Goal: Task Accomplishment & Management: Use online tool/utility

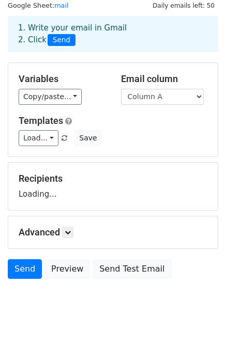
scroll to position [52, 0]
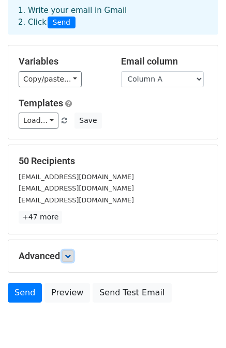
click at [69, 253] on icon at bounding box center [68, 256] width 6 height 6
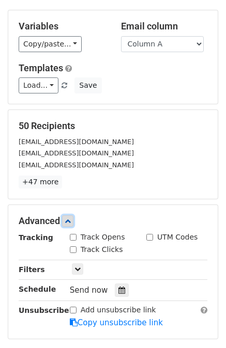
scroll to position [103, 0]
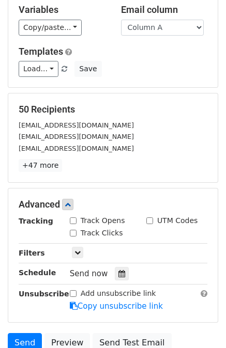
click at [89, 217] on label "Track Opens" at bounding box center [103, 220] width 44 height 11
click at [76, 217] on input "Track Opens" at bounding box center [73, 220] width 7 height 7
checkbox input "true"
drag, startPoint x: 26, startPoint y: 335, endPoint x: 26, endPoint y: 306, distance: 28.4
click at [26, 335] on link "Send" at bounding box center [25, 343] width 34 height 20
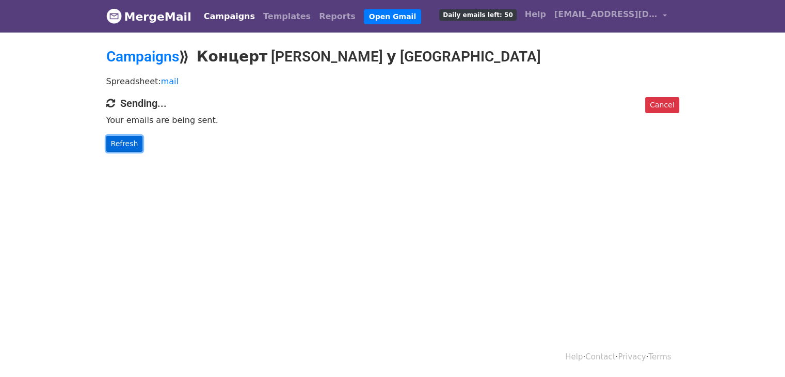
click at [132, 141] on link "Refresh" at bounding box center [124, 144] width 37 height 16
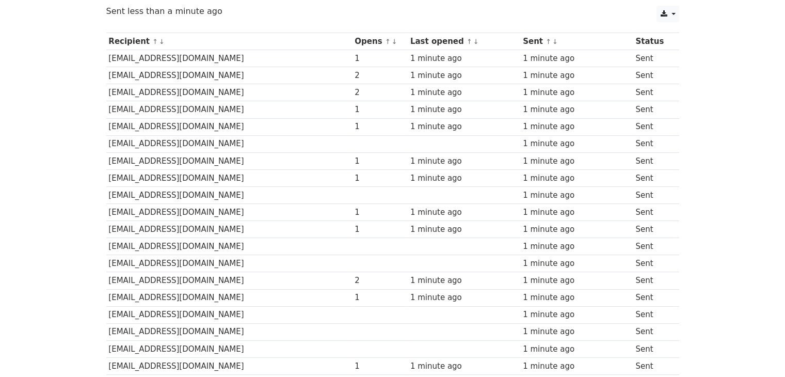
scroll to position [116, 0]
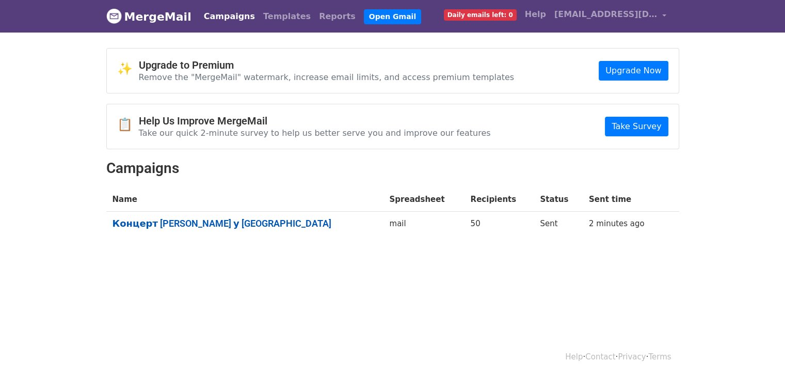
click at [196, 220] on link "Концерт Азілії Бенкс у москві" at bounding box center [245, 223] width 265 height 11
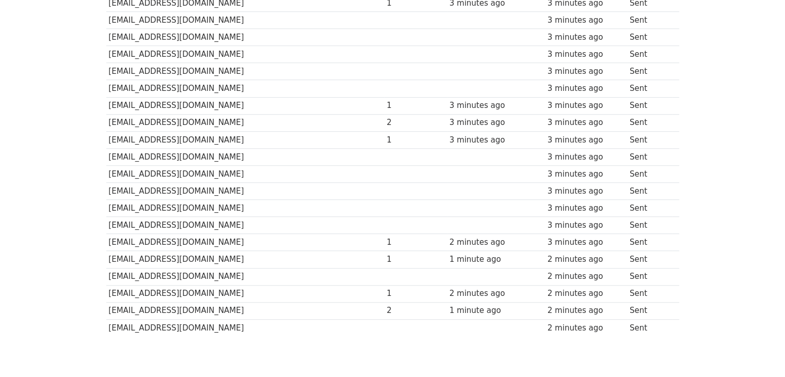
scroll to position [735, 0]
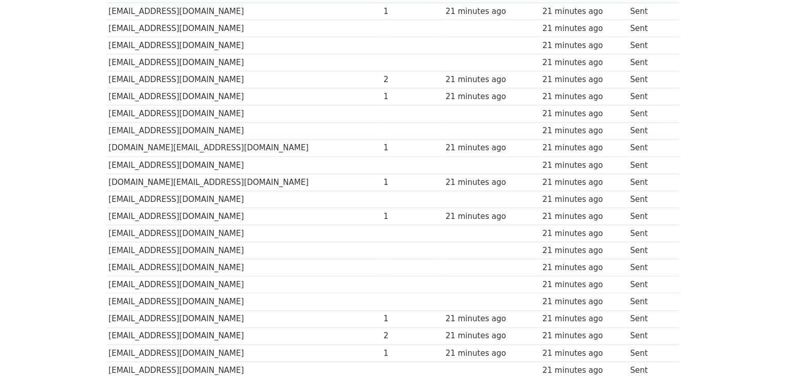
scroll to position [219, 0]
